Goal: Find specific page/section: Find specific page/section

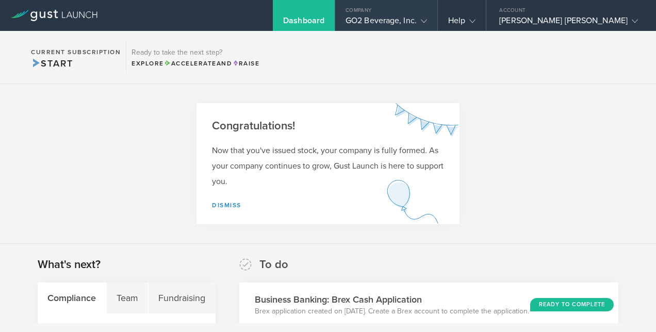
click at [383, 14] on div "Company" at bounding box center [386, 7] width 102 height 15
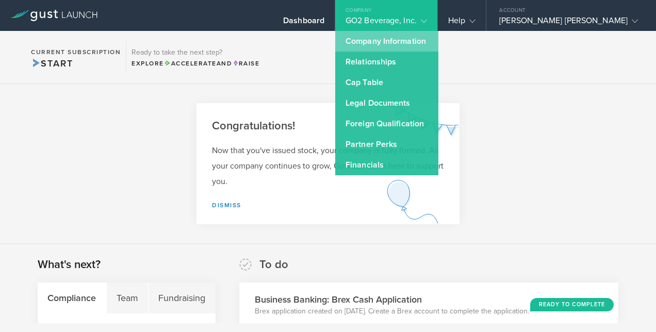
click at [381, 42] on link "Company Information" at bounding box center [386, 41] width 103 height 21
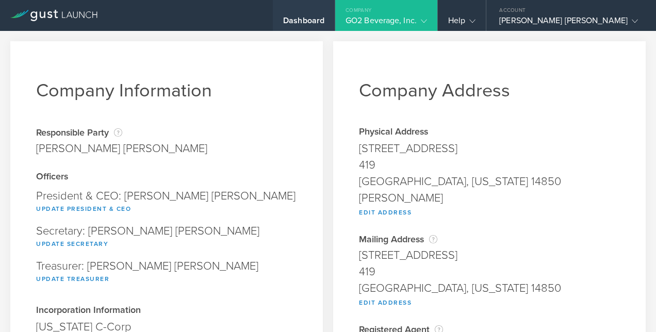
click at [323, 19] on div "Dashboard" at bounding box center [303, 22] width 41 height 15
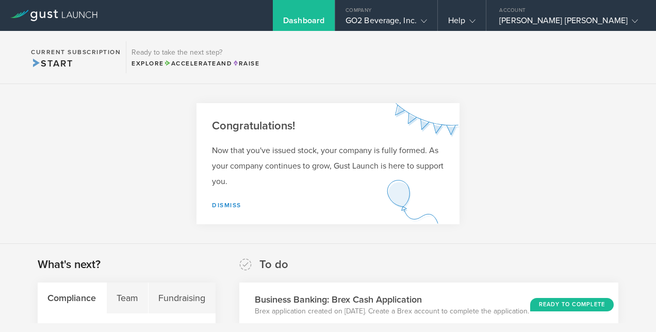
click at [46, 14] on icon at bounding box center [53, 15] width 87 height 11
